Goal: Task Accomplishment & Management: Manage account settings

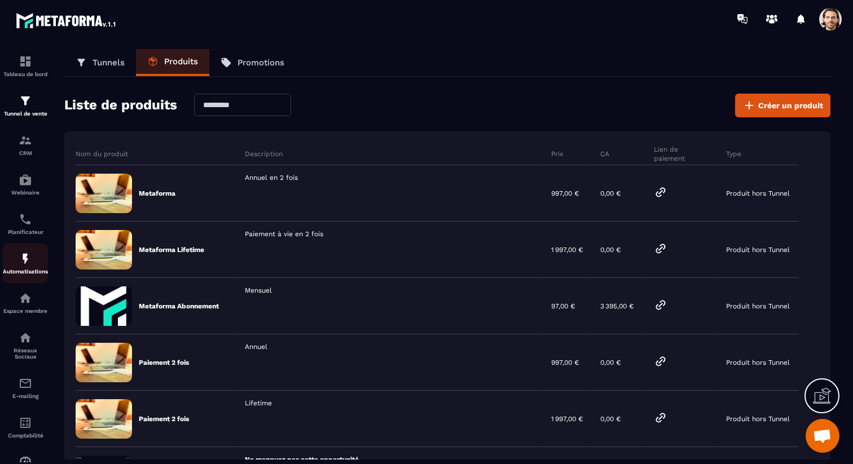
click at [36, 269] on div "Automatisations" at bounding box center [25, 263] width 45 height 23
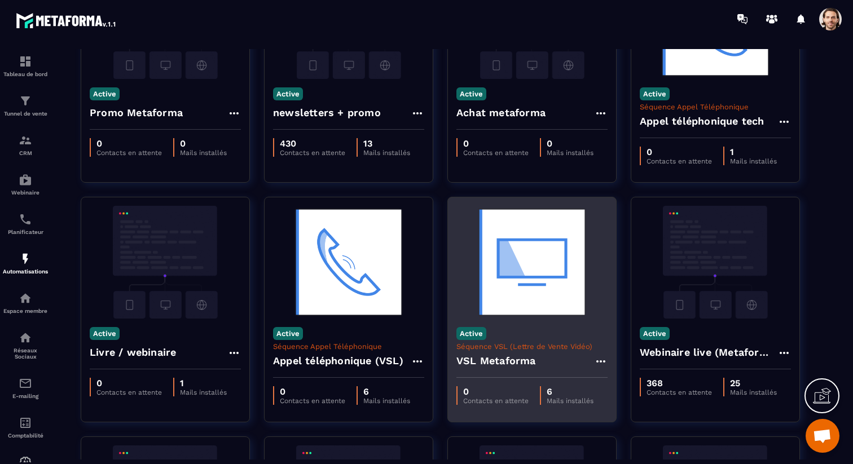
scroll to position [134, 0]
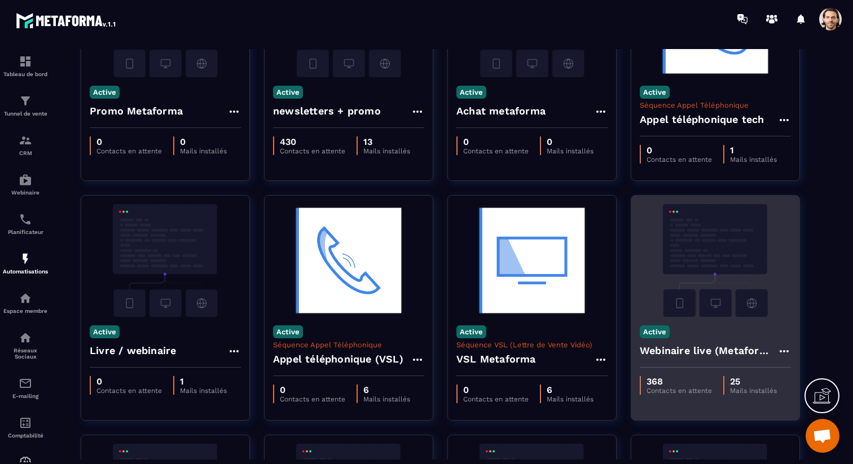
click at [704, 353] on h4 "Webinaire live (Metaforma)" at bounding box center [709, 351] width 138 height 16
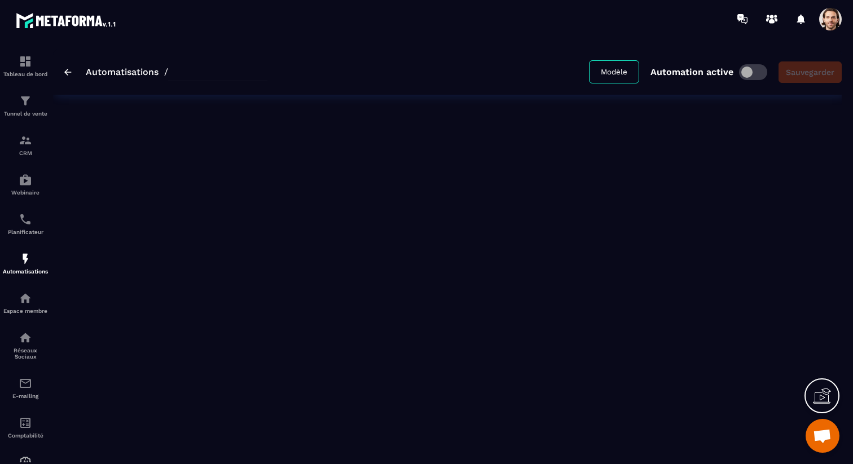
type input "**********"
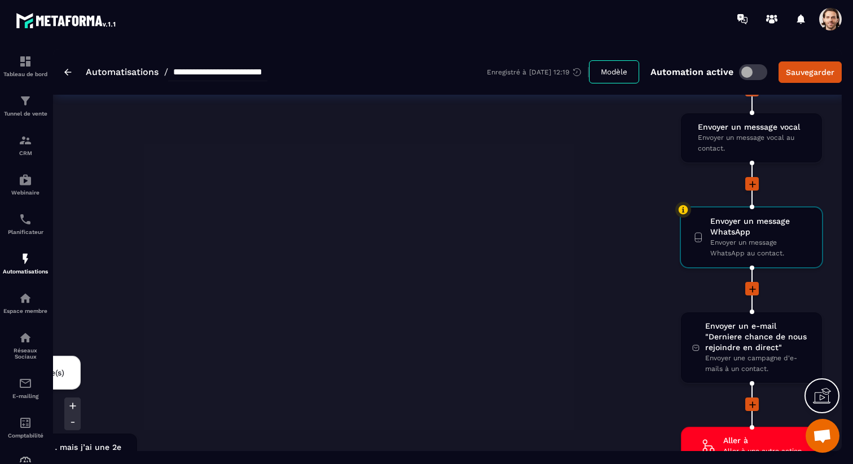
scroll to position [1613, 0]
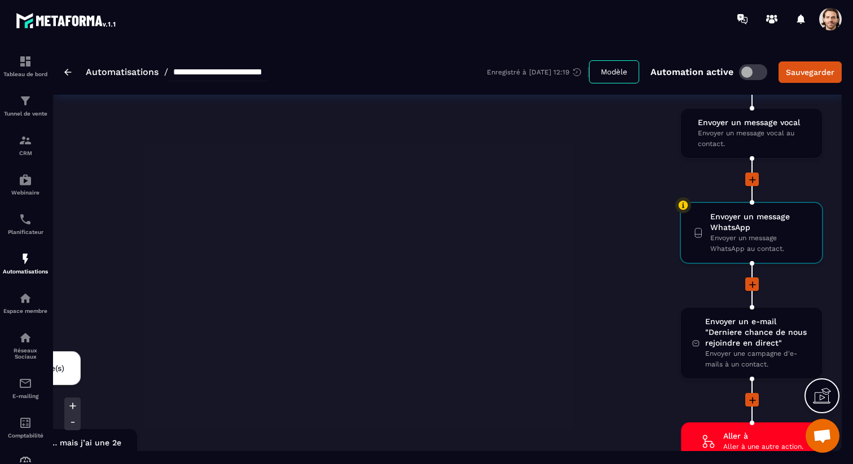
click at [830, 21] on span at bounding box center [830, 19] width 23 height 23
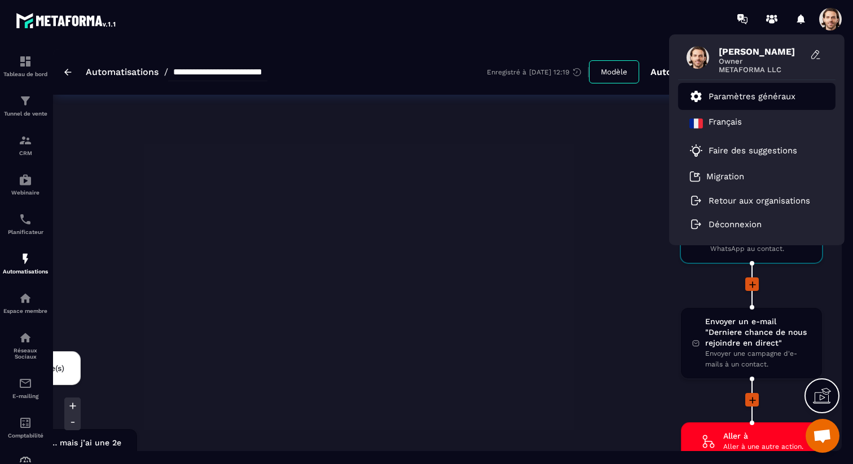
click at [755, 95] on p "Paramètres généraux" at bounding box center [752, 96] width 87 height 10
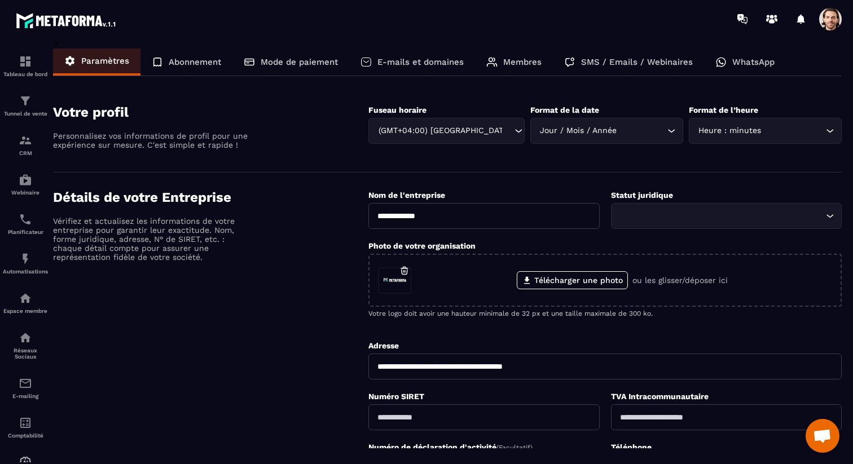
click at [659, 64] on p "SMS / Emails / Webinaires" at bounding box center [637, 62] width 112 height 10
